Goal: Transaction & Acquisition: Purchase product/service

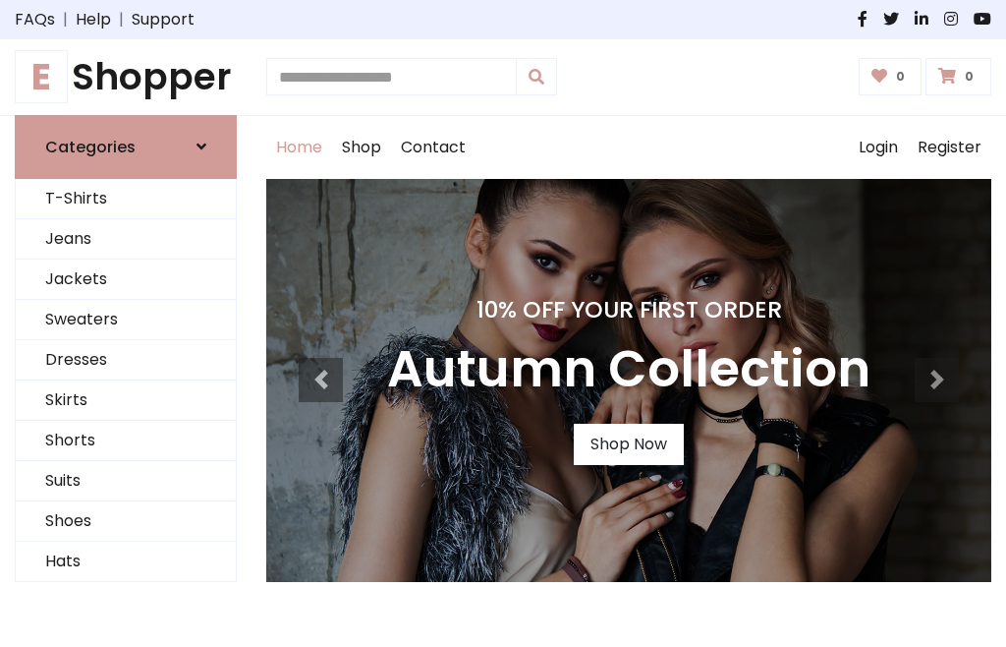
click at [503, 323] on h4 "10% Off Your First Order" at bounding box center [628, 310] width 483 height 28
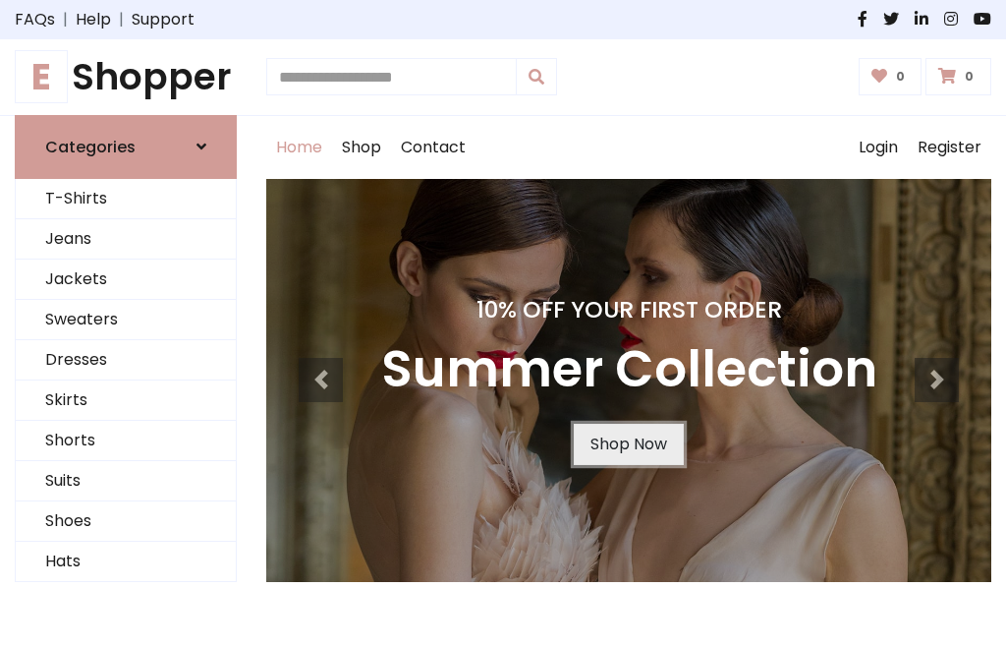
click at [628, 443] on link "Shop Now" at bounding box center [629, 444] width 110 height 41
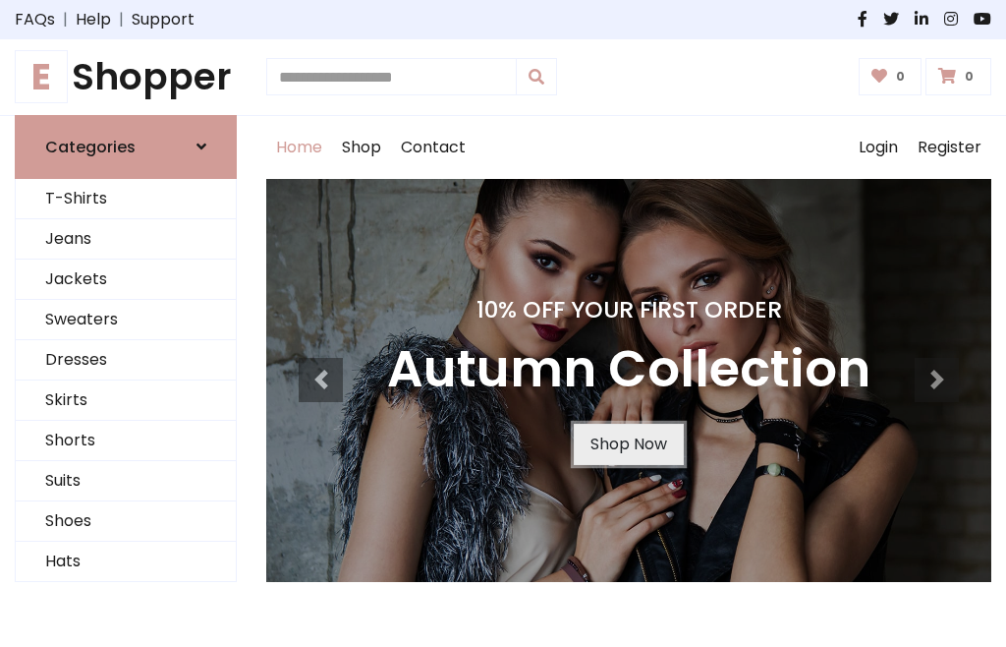
click at [628, 443] on link "Shop Now" at bounding box center [629, 444] width 110 height 41
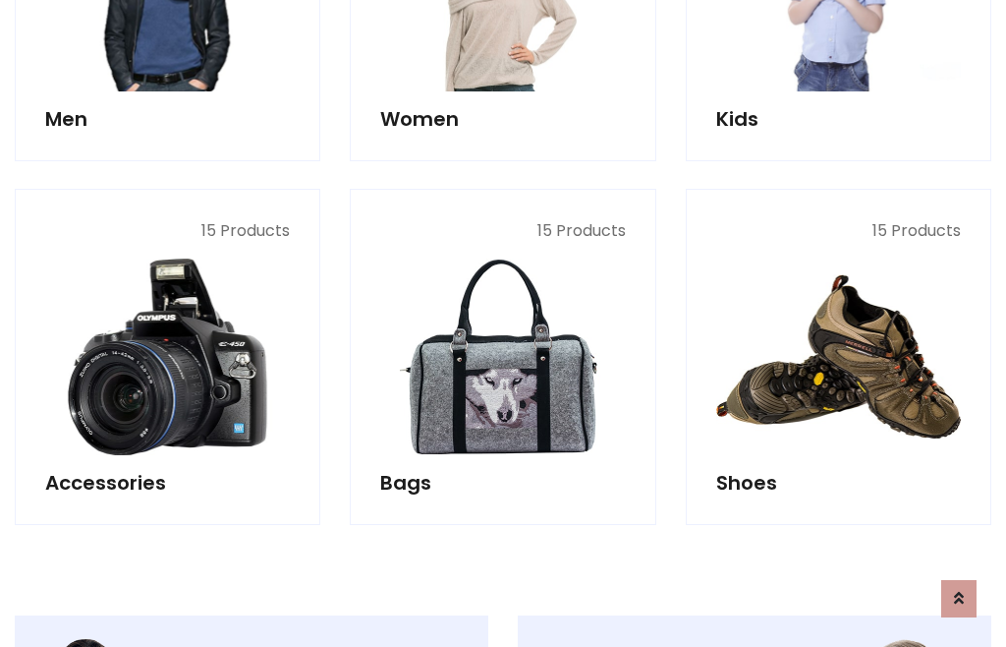
scroll to position [1959, 0]
